Goal: Information Seeking & Learning: Compare options

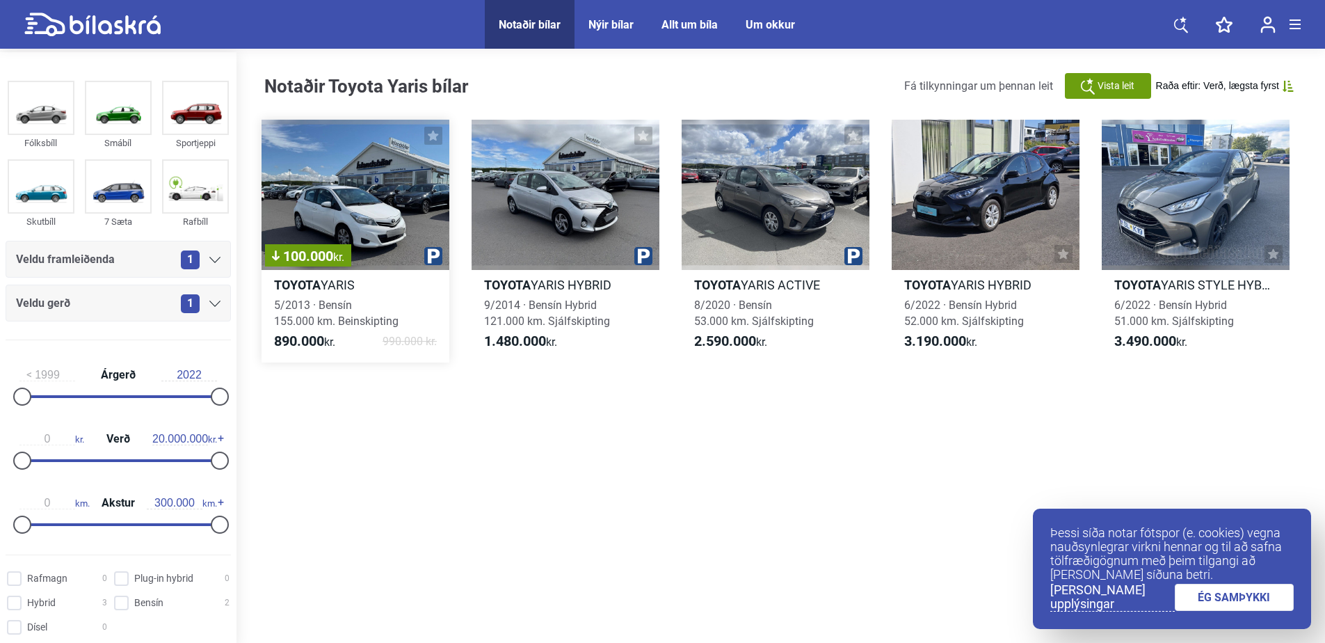
click at [396, 222] on div "100.000 kr." at bounding box center [356, 195] width 188 height 150
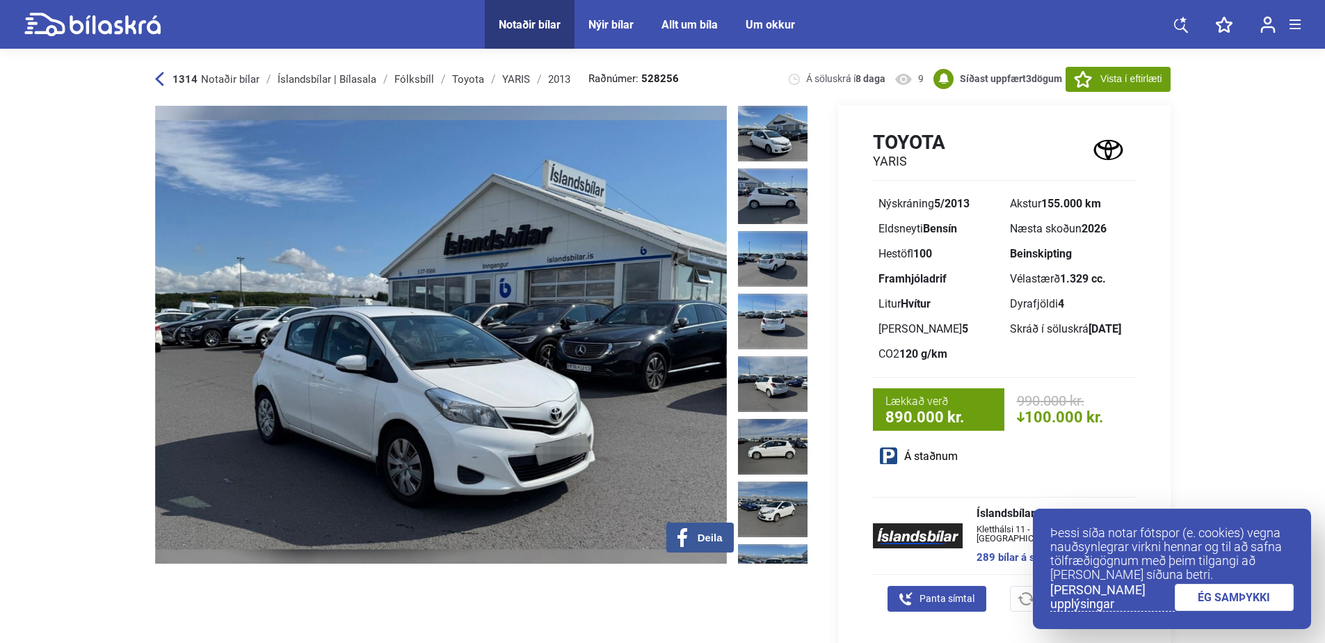
click at [777, 139] on img at bounding box center [773, 134] width 70 height 56
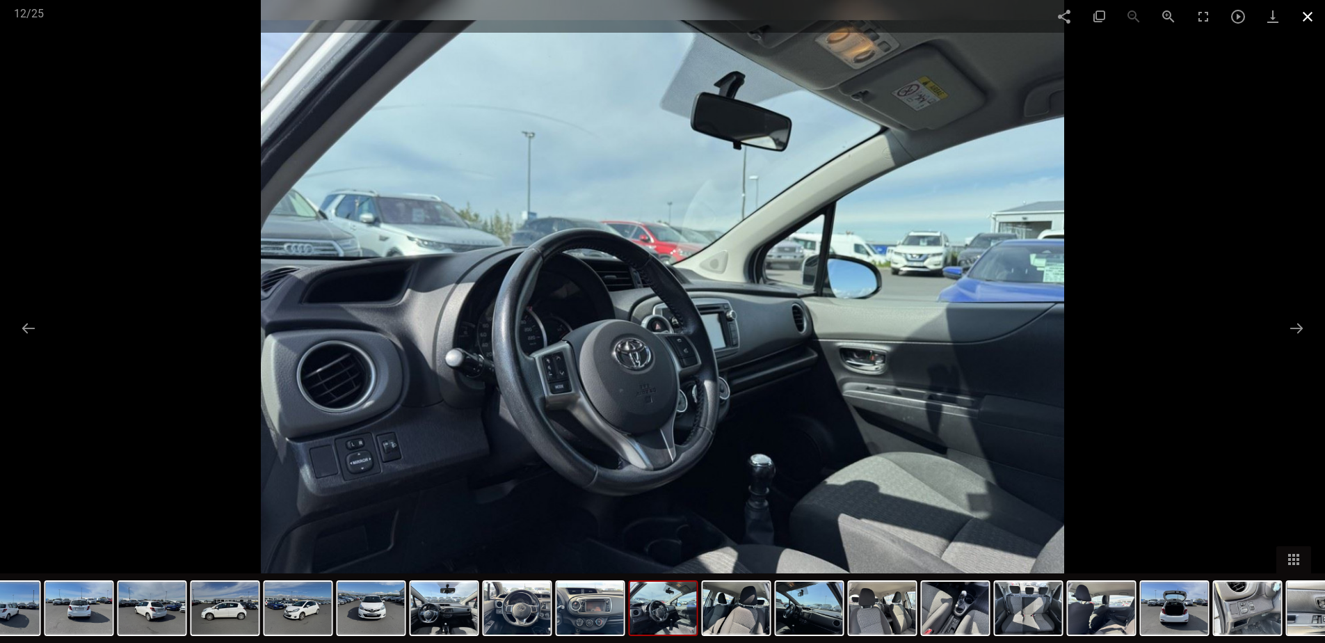
click at [1312, 19] on span at bounding box center [1308, 16] width 35 height 33
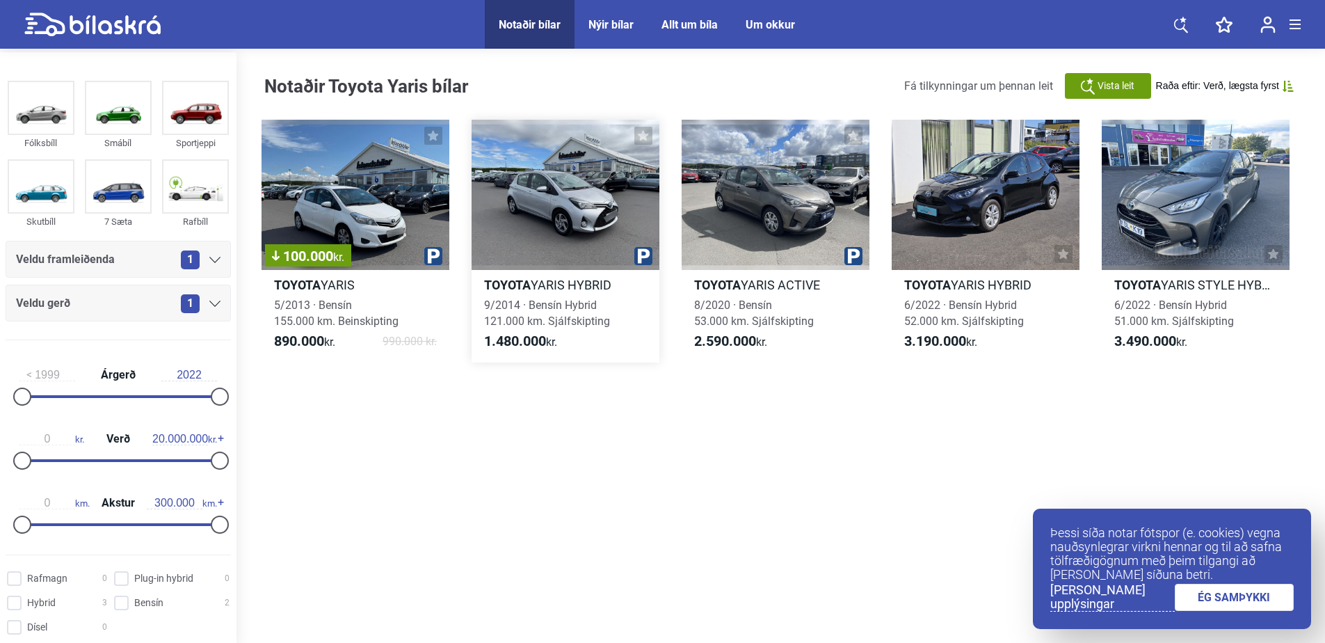
click at [593, 182] on div at bounding box center [566, 195] width 188 height 150
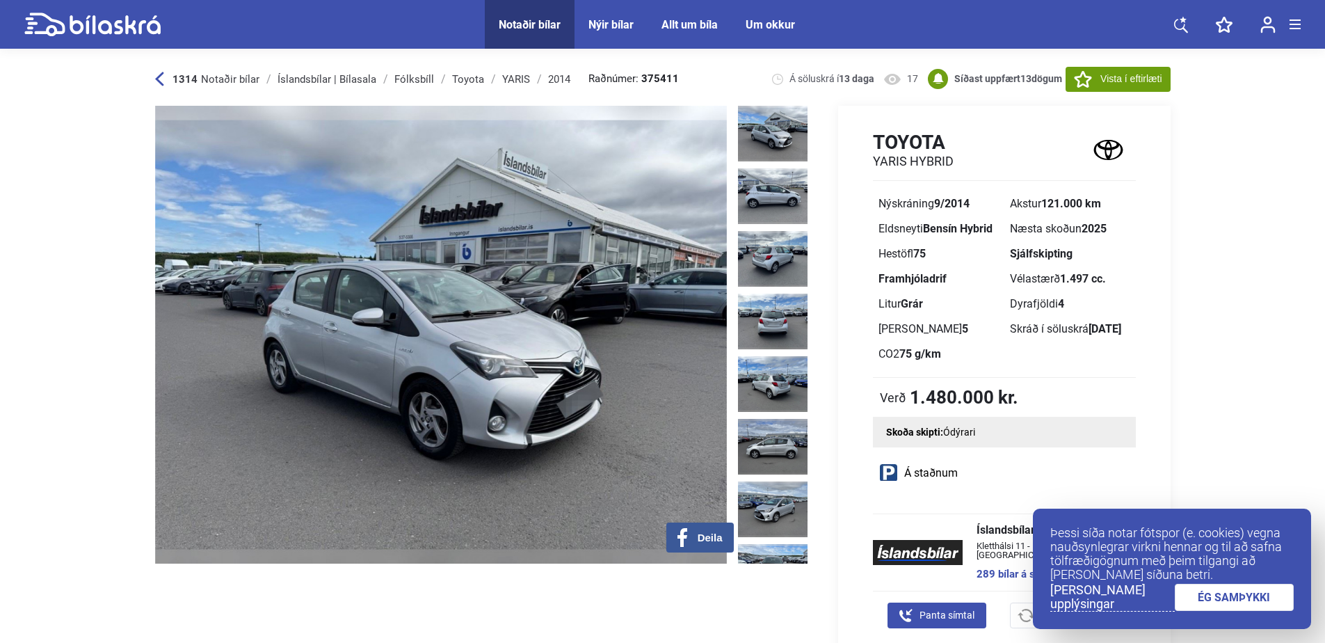
click at [773, 105] on div "1314 Notaðir bílar Íslandsbílar | Bílasala [GEOGRAPHIC_DATA] Toyota YARIS 2014 …" at bounding box center [663, 79] width 1016 height 54
click at [770, 122] on img at bounding box center [773, 134] width 70 height 56
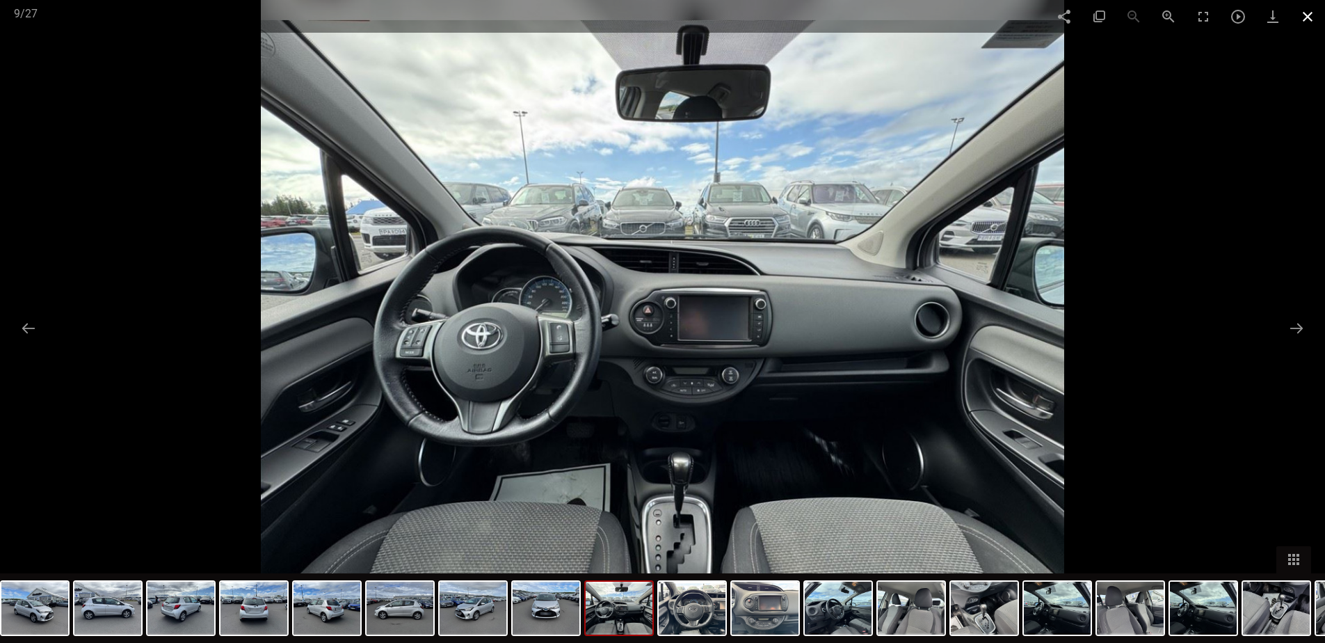
click at [1307, 21] on span at bounding box center [1308, 16] width 35 height 33
